Goal: Check status: Check status

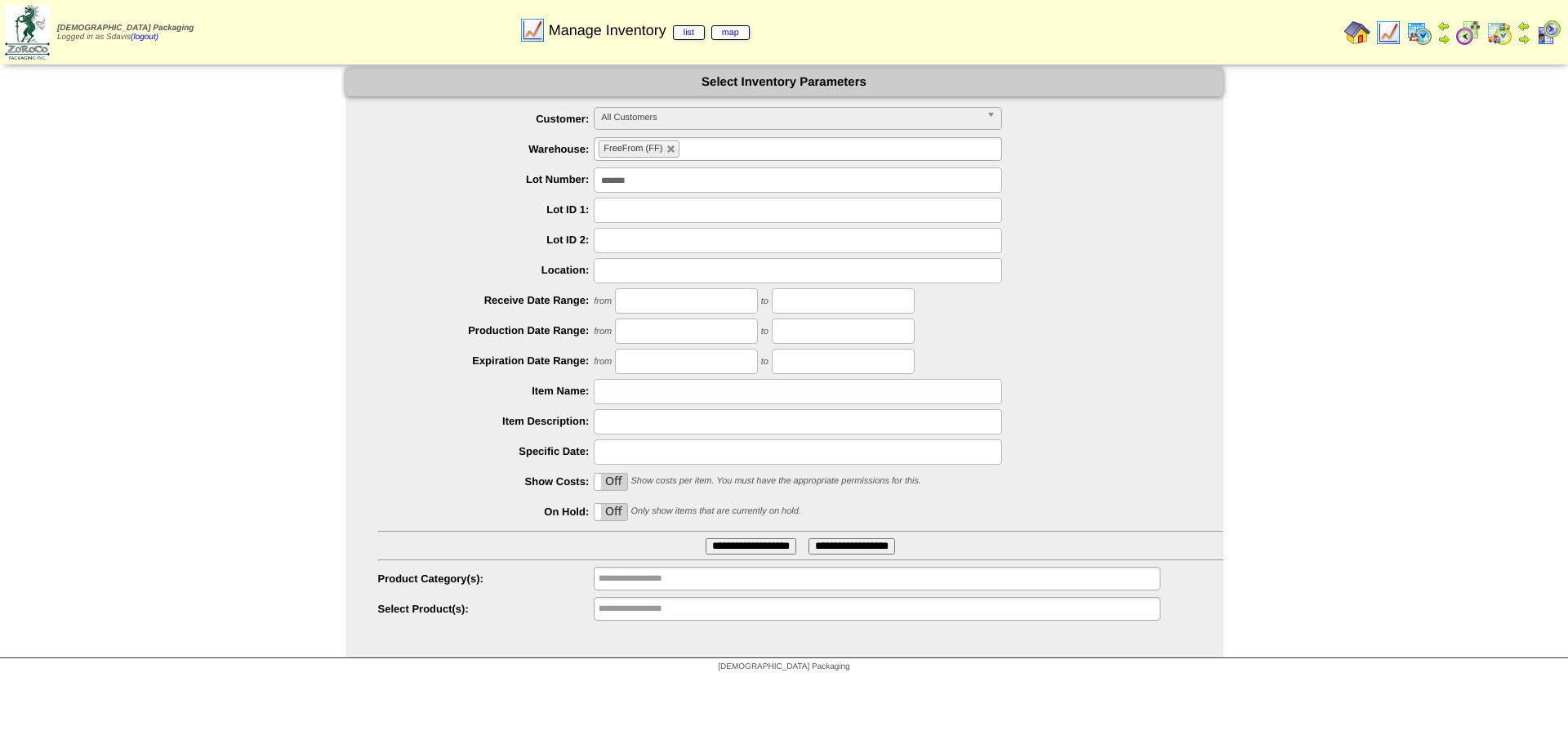
click at [659, 168] on input "*******" at bounding box center [798, 179] width 409 height 25
type input "*******"
click at [706, 539] on input "**********" at bounding box center [751, 547] width 91 height 16
